Goal: Find specific page/section: Find specific page/section

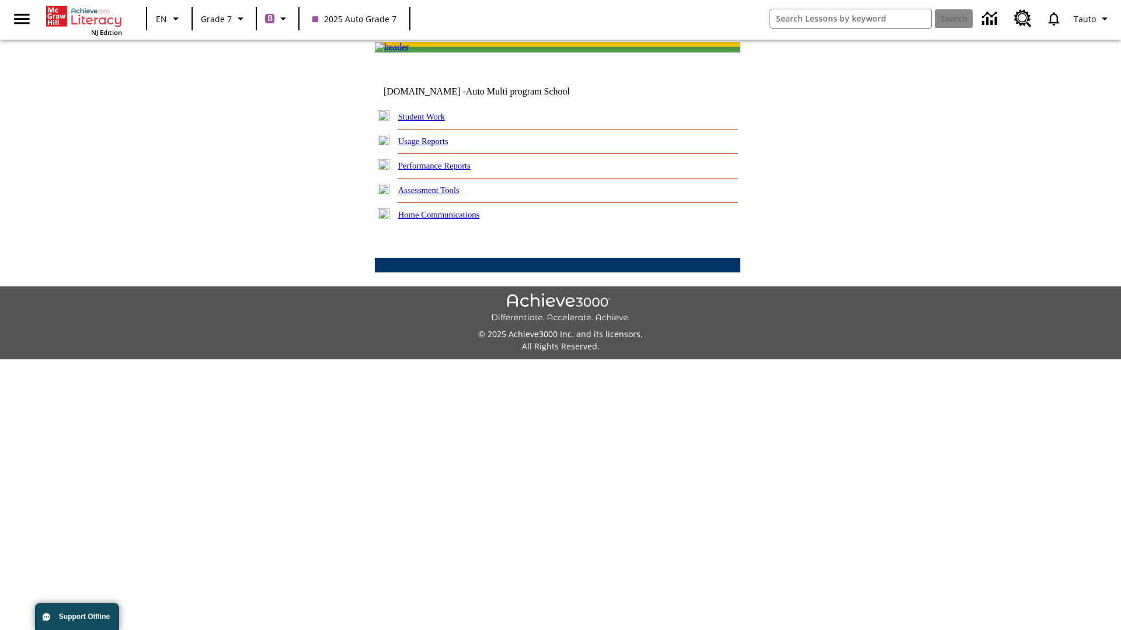
click at [429, 121] on link "Student Work" at bounding box center [421, 116] width 47 height 9
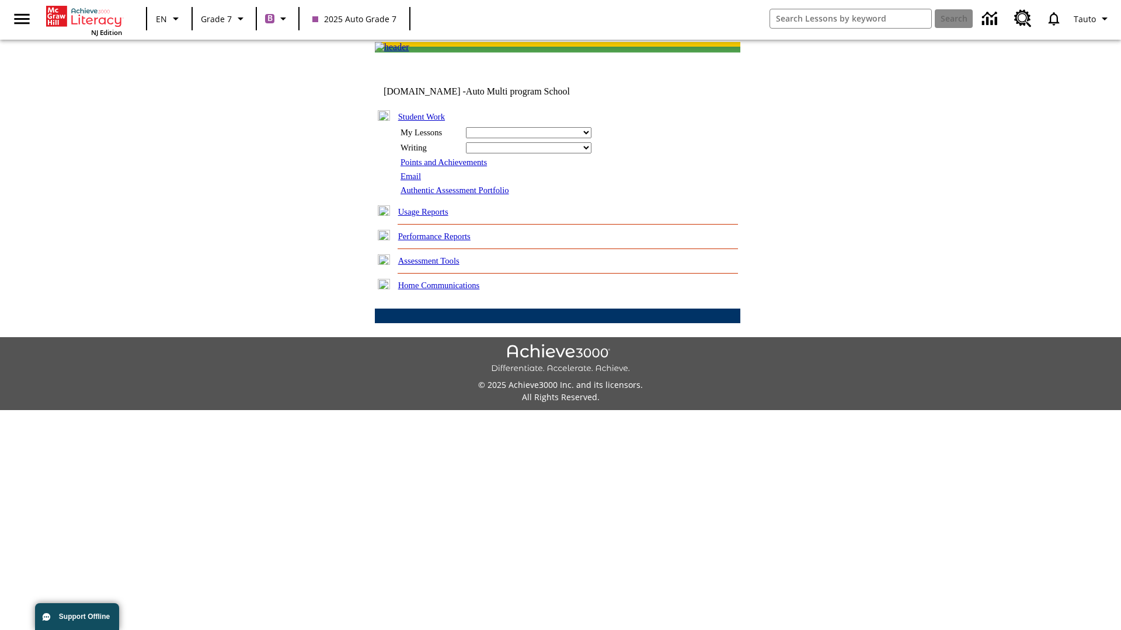
click at [412, 181] on link "Email" at bounding box center [410, 176] width 20 height 9
